Goal: Check status: Check status

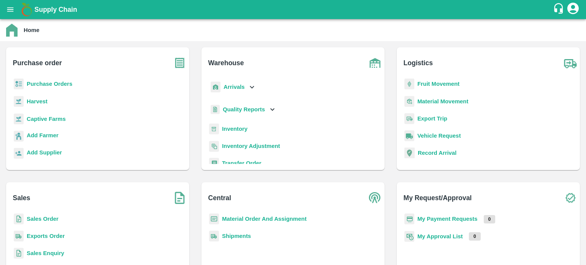
click at [42, 237] on b "Exports Order" at bounding box center [46, 236] width 38 height 6
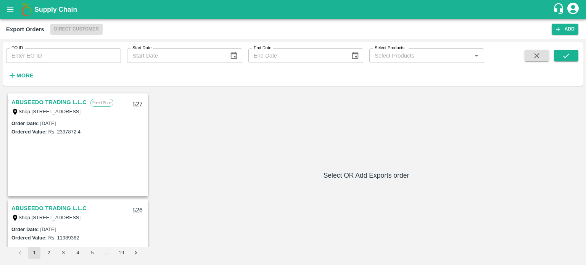
click at [79, 58] on input "EO ID" at bounding box center [63, 55] width 115 height 15
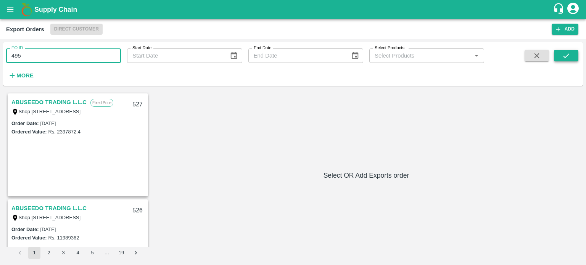
click at [560, 52] on button "submit" at bounding box center [566, 55] width 24 height 11
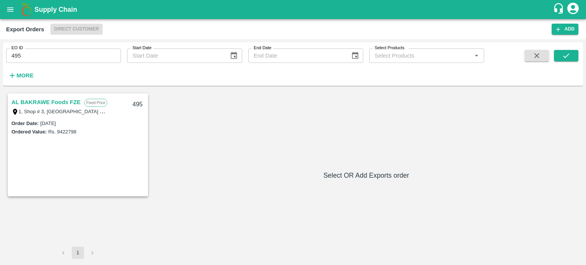
click at [75, 100] on link "AL BAKRAWE Foods FZE" at bounding box center [45, 102] width 69 height 10
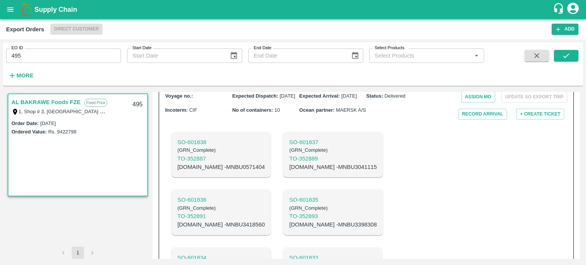
scroll to position [110, 0]
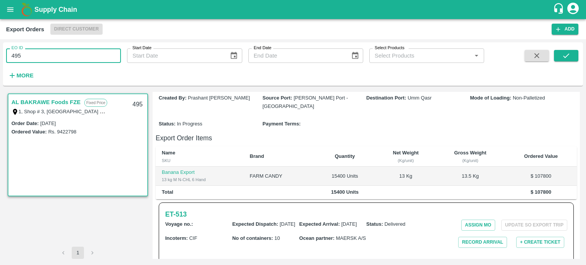
drag, startPoint x: 99, startPoint y: 59, endPoint x: 0, endPoint y: 48, distance: 99.4
click at [0, 48] on div "EO ID 495 EO ID Start Date Start Date End Date End Date Select Products Select …" at bounding box center [293, 152] width 586 height 226
click at [566, 56] on icon "submit" at bounding box center [566, 56] width 8 height 8
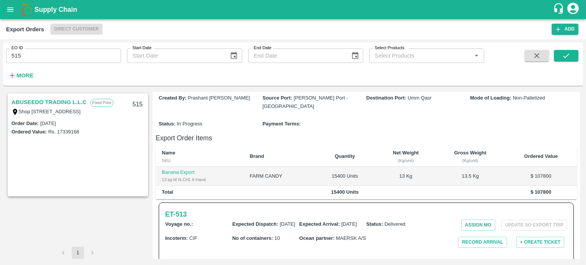
click at [48, 103] on link "ABUSEEDO TRADING L.L.C" at bounding box center [48, 102] width 75 height 10
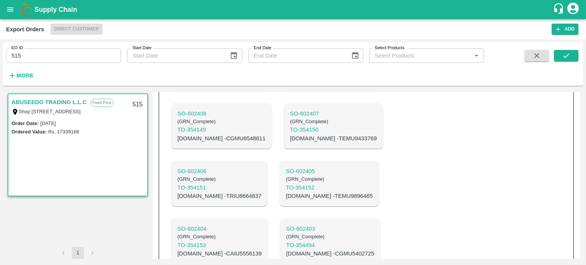
scroll to position [387, 0]
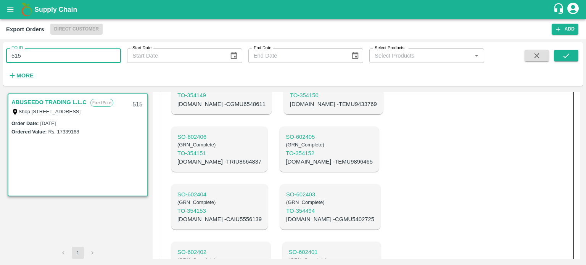
drag, startPoint x: 90, startPoint y: 56, endPoint x: 16, endPoint y: 58, distance: 74.1
click at [16, 58] on input "515" at bounding box center [63, 55] width 115 height 15
type input "512"
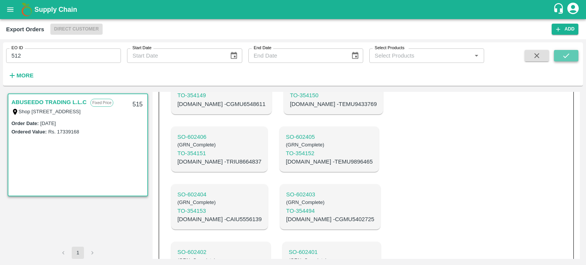
click at [567, 58] on icon "submit" at bounding box center [566, 56] width 8 height 8
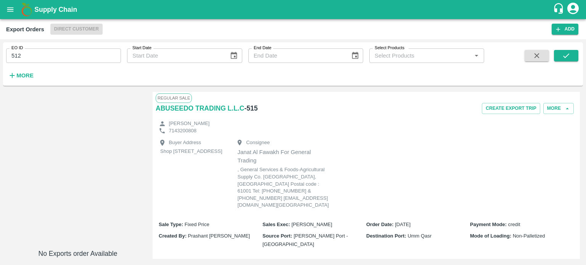
click at [80, 56] on input "512" at bounding box center [63, 55] width 115 height 15
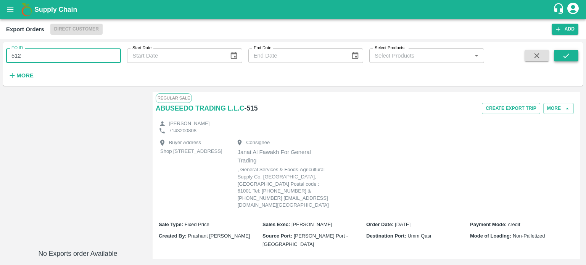
click at [564, 57] on icon "submit" at bounding box center [566, 56] width 8 height 8
click at [94, 56] on input "512" at bounding box center [63, 55] width 115 height 15
click at [568, 59] on icon "submit" at bounding box center [566, 56] width 8 height 8
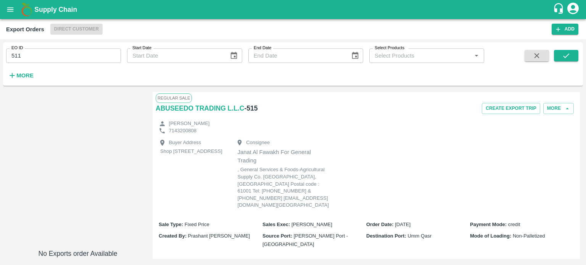
click at [113, 56] on input "511" at bounding box center [63, 55] width 115 height 15
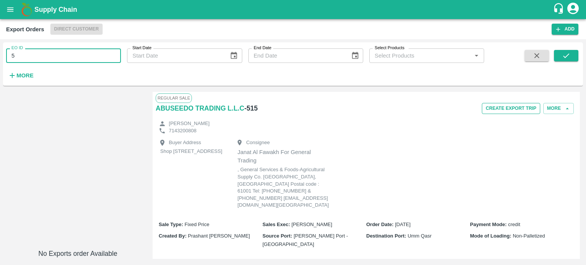
type input "5"
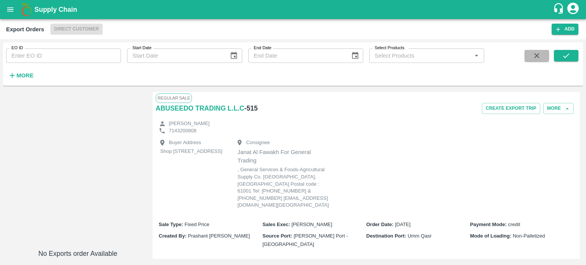
click at [538, 57] on icon "button" at bounding box center [537, 55] width 5 height 5
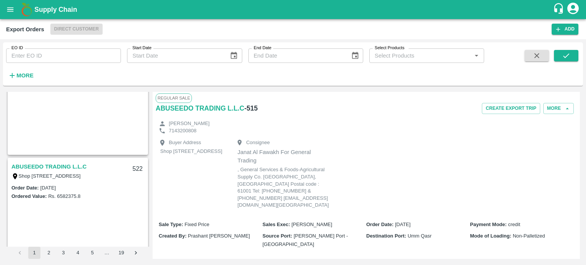
scroll to position [382, 0]
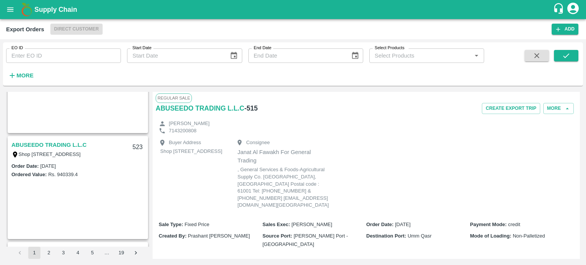
click at [0, 7] on div "Supply Chain" at bounding box center [293, 9] width 586 height 19
click at [7, 9] on icon "open drawer" at bounding box center [10, 9] width 8 height 8
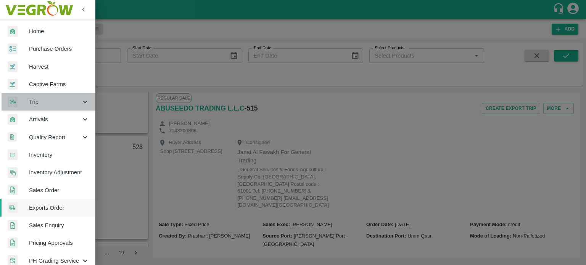
click at [53, 100] on span "Trip" at bounding box center [55, 102] width 52 height 8
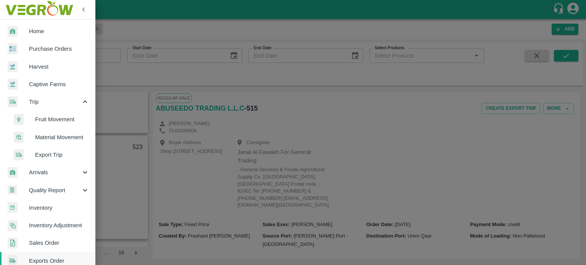
click at [51, 155] on span "Export Trip" at bounding box center [62, 155] width 54 height 8
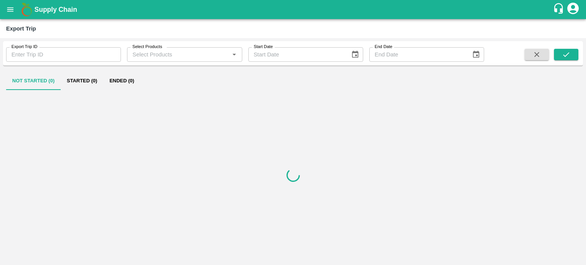
click at [72, 56] on input "Export Trip ID" at bounding box center [63, 54] width 115 height 15
type input "531"
click at [576, 59] on button "submit" at bounding box center [566, 54] width 24 height 11
click at [127, 82] on button "Ended (1)" at bounding box center [121, 81] width 37 height 18
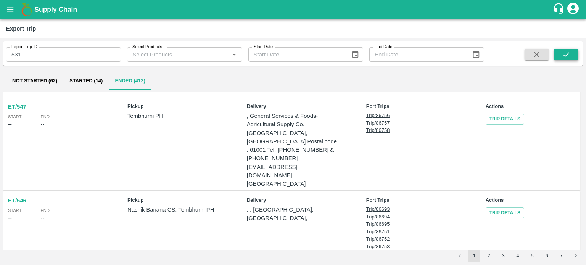
click at [568, 54] on icon "submit" at bounding box center [566, 54] width 6 height 5
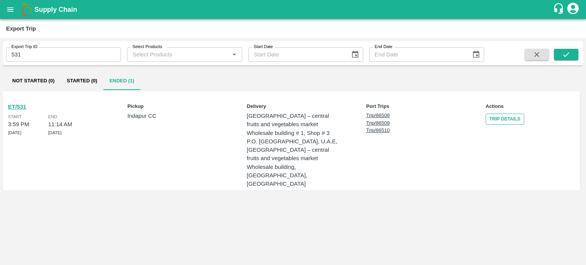
click at [519, 119] on link "Trip Details" at bounding box center [505, 119] width 39 height 11
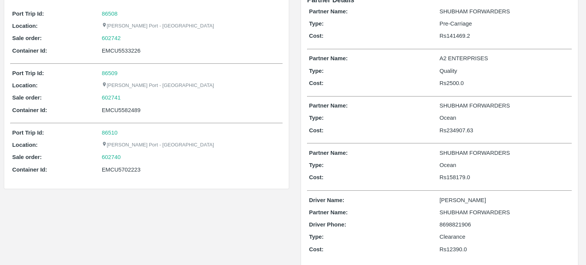
scroll to position [72, 0]
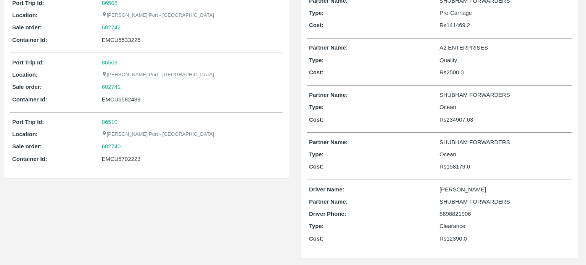
click at [108, 147] on link "602740" at bounding box center [111, 146] width 19 height 8
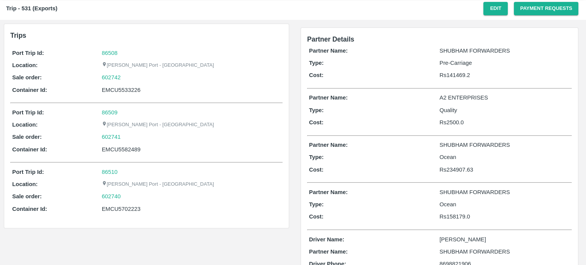
scroll to position [0, 0]
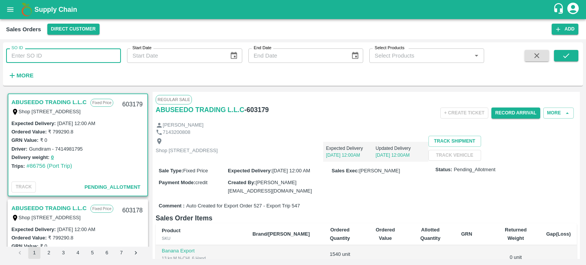
click at [89, 55] on input "SO ID" at bounding box center [63, 55] width 115 height 15
type input "602740"
click at [573, 55] on button "submit" at bounding box center [566, 55] width 24 height 11
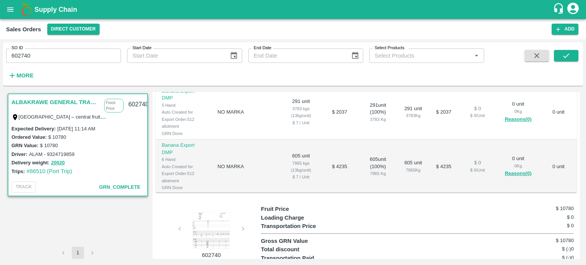
scroll to position [52, 0]
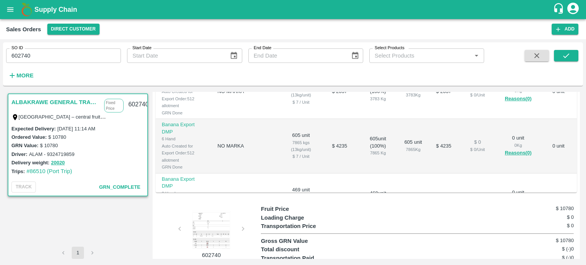
click at [243, 221] on div "602740" at bounding box center [208, 232] width 105 height 55
